Goal: Find specific page/section: Find specific page/section

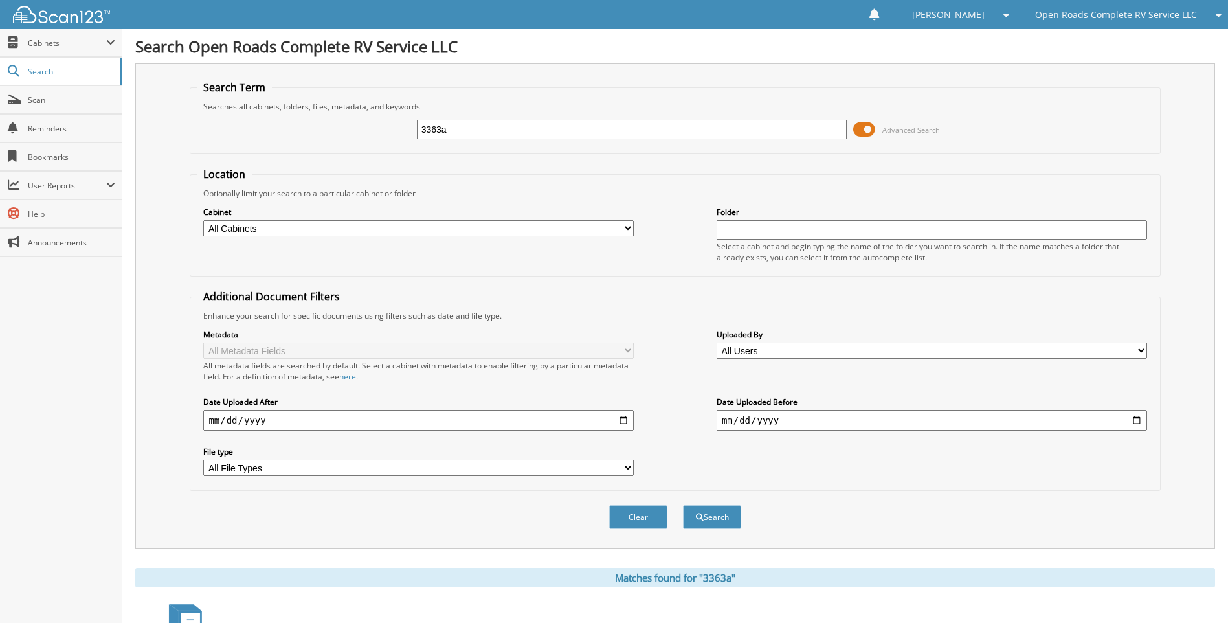
click at [536, 121] on input "3363a" at bounding box center [632, 129] width 430 height 19
type input "72479"
click at [683, 505] on button "Search" at bounding box center [712, 517] width 58 height 24
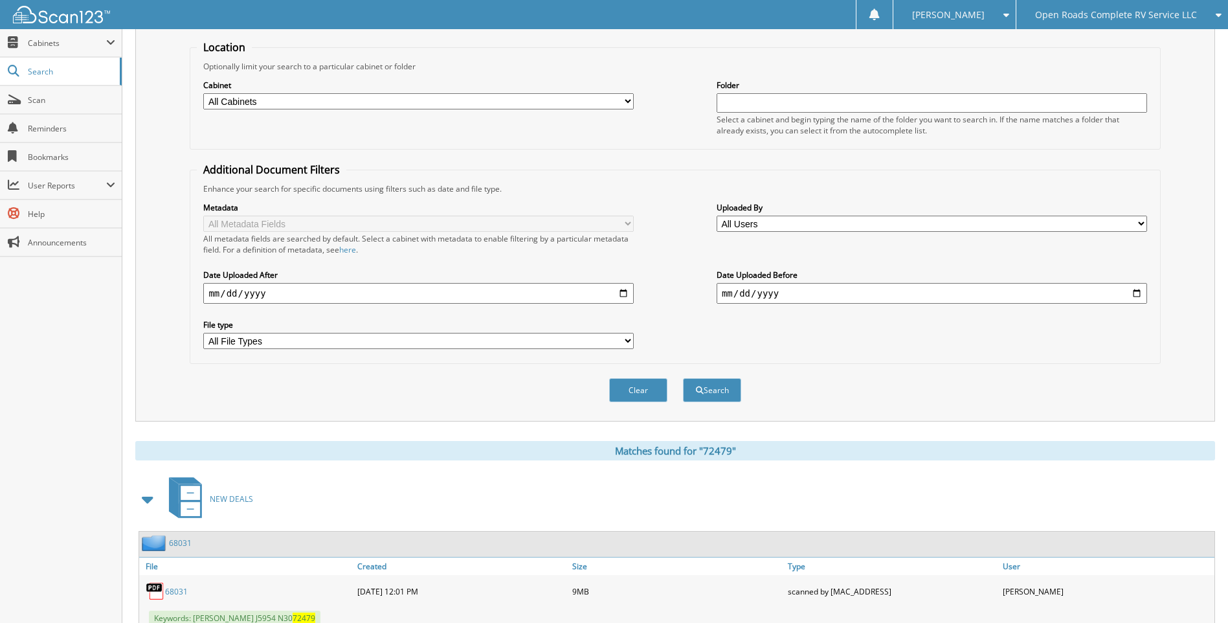
scroll to position [173, 0]
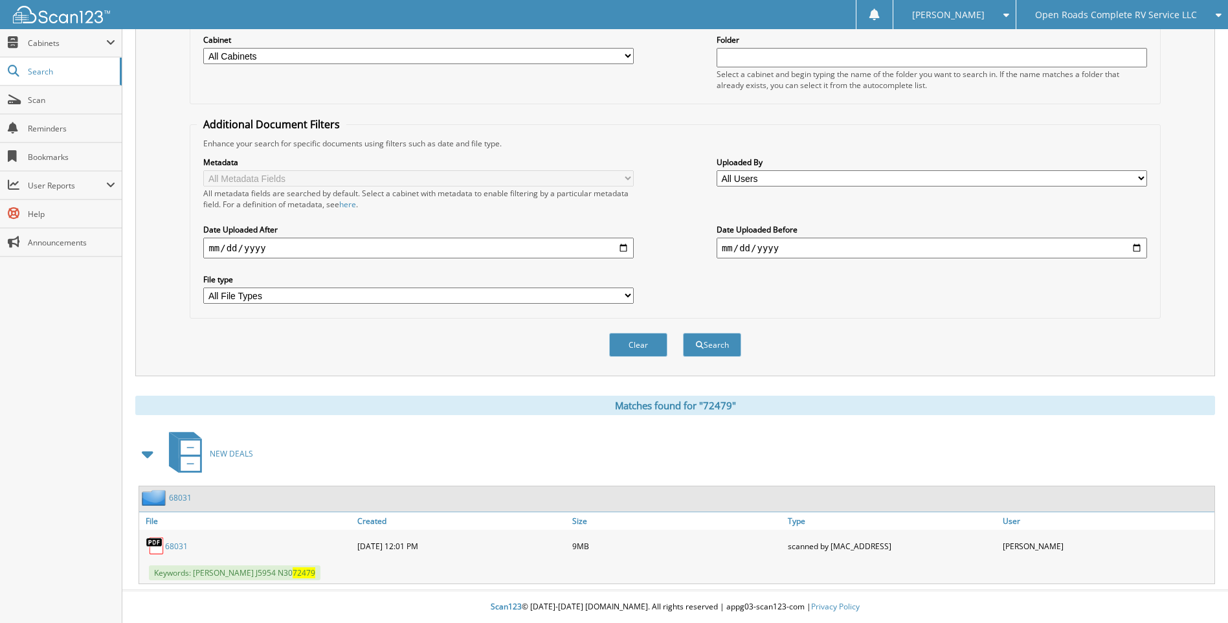
click at [144, 456] on span at bounding box center [148, 453] width 18 height 23
